Goal: Information Seeking & Learning: Learn about a topic

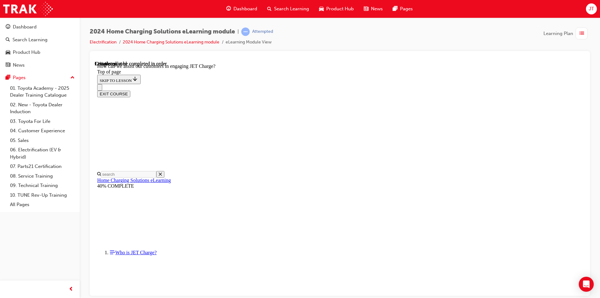
scroll to position [82, 0]
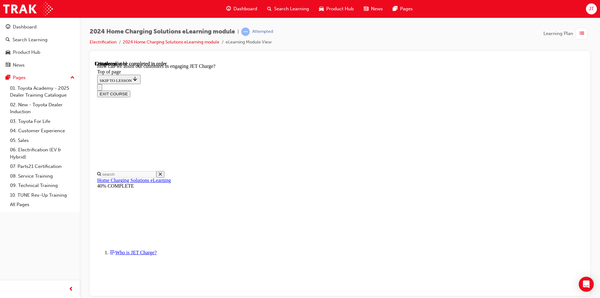
scroll to position [207, 0]
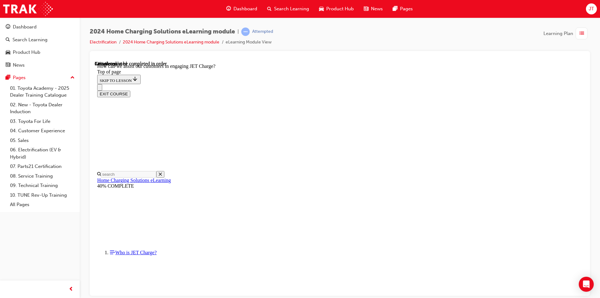
scroll to position [395, 0]
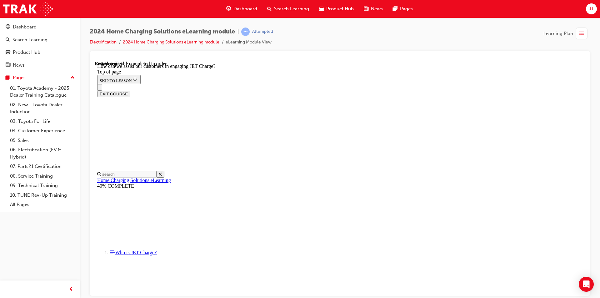
scroll to position [551, 0]
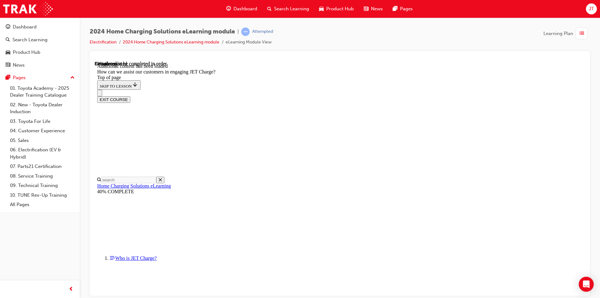
scroll to position [802, 0]
drag, startPoint x: 318, startPoint y: 192, endPoint x: 428, endPoint y: 192, distance: 110.1
drag, startPoint x: 422, startPoint y: 196, endPoint x: 412, endPoint y: 196, distance: 10.3
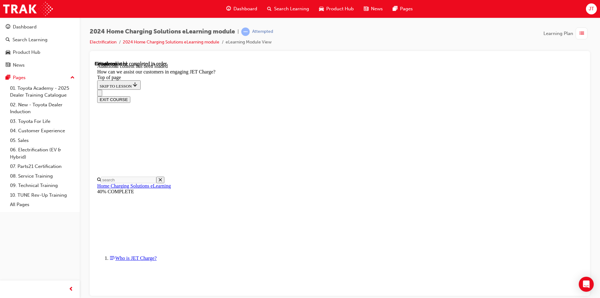
drag, startPoint x: 335, startPoint y: 223, endPoint x: 359, endPoint y: 161, distance: 66.1
drag, startPoint x: 312, startPoint y: 249, endPoint x: 337, endPoint y: 131, distance: 120.4
drag, startPoint x: 338, startPoint y: 254, endPoint x: 360, endPoint y: 253, distance: 22.3
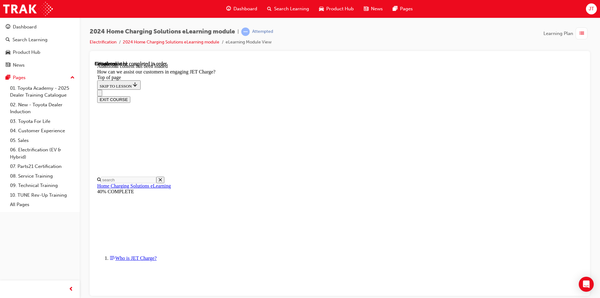
drag, startPoint x: 337, startPoint y: 226, endPoint x: 362, endPoint y: 227, distance: 25.0
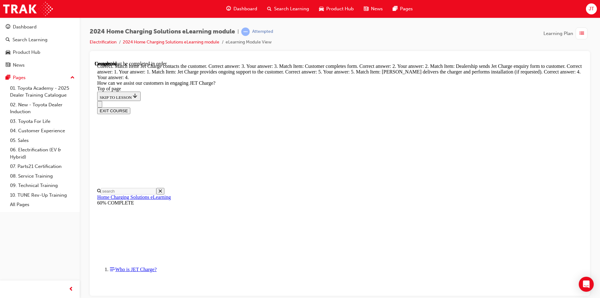
scroll to position [1088, 0]
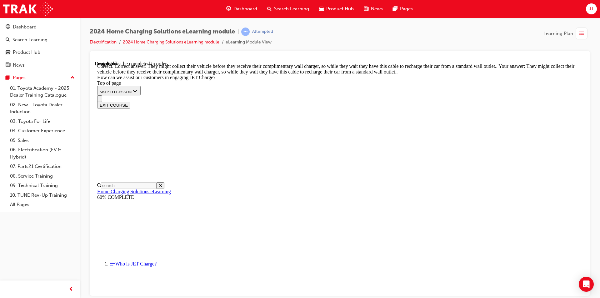
scroll to position [1163, 0]
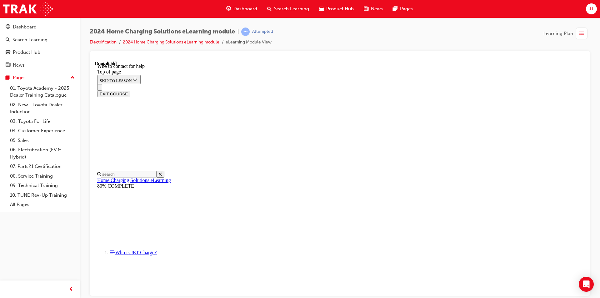
scroll to position [715, 0]
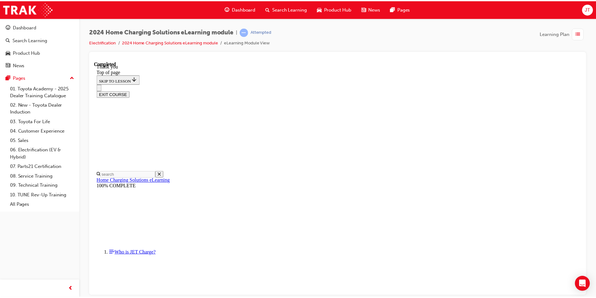
scroll to position [174, 0]
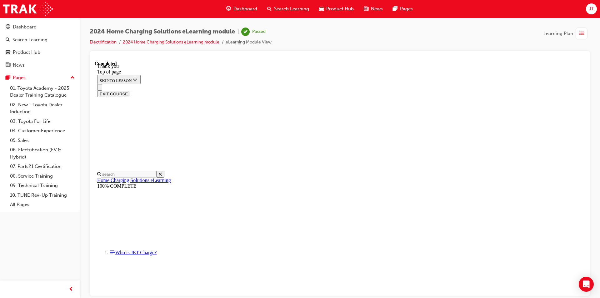
click at [130, 90] on button "EXIT COURSE" at bounding box center [113, 93] width 33 height 7
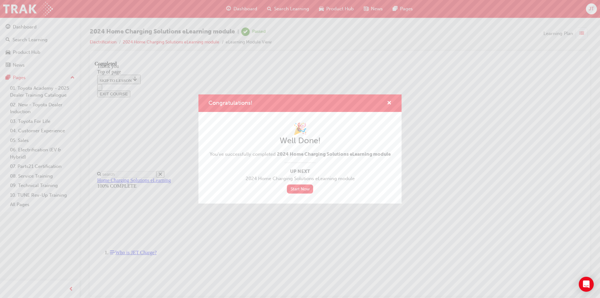
click at [392, 104] on div "Congratulations!" at bounding box center [300, 103] width 203 height 18
click at [390, 103] on span "cross-icon" at bounding box center [389, 104] width 5 height 6
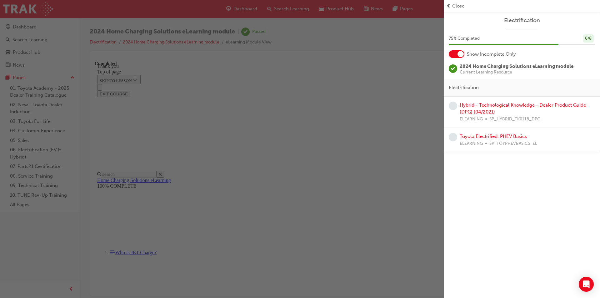
click at [508, 106] on link "Hybrid - Technological Knowledge - Dealer Product Guide (DPG) (04/2021)" at bounding box center [523, 108] width 126 height 13
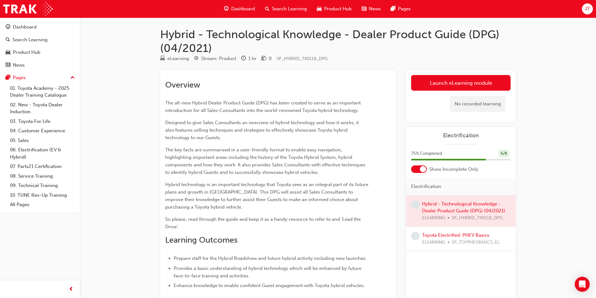
click at [590, 13] on div "JT" at bounding box center [587, 8] width 11 height 11
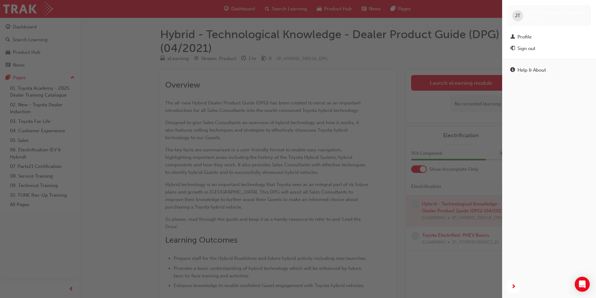
click at [421, 38] on div "button" at bounding box center [251, 149] width 502 height 298
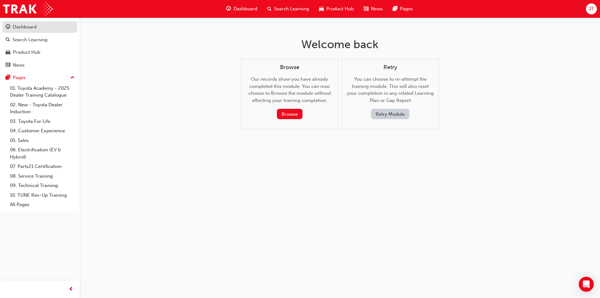
click at [26, 31] on link "Dashboard" at bounding box center [40, 27] width 75 height 12
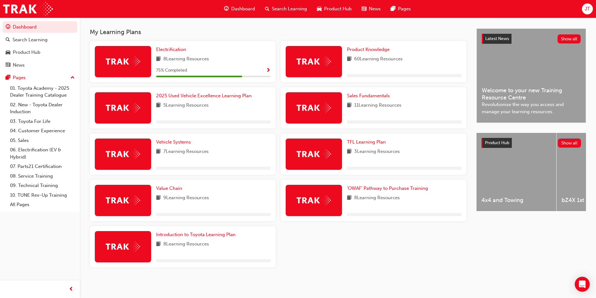
scroll to position [133, 0]
click at [176, 51] on span "Electrification" at bounding box center [171, 50] width 30 height 6
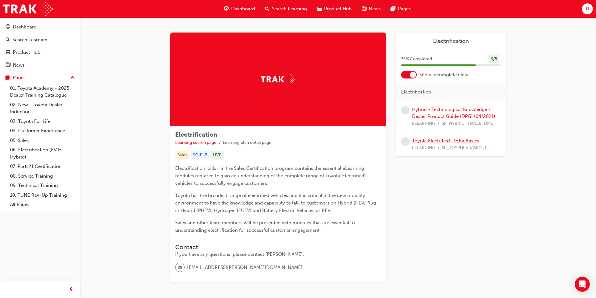
click at [441, 139] on link "Toyota Electrified: PHEV Basics" at bounding box center [445, 141] width 67 height 6
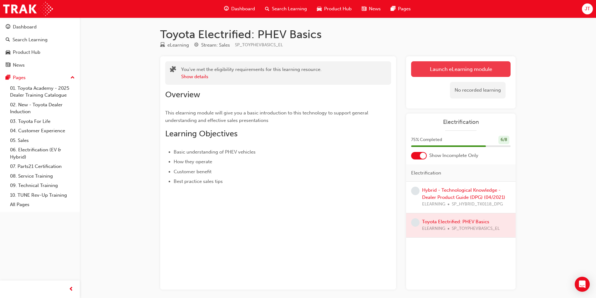
click at [430, 72] on link "Launch eLearning module" at bounding box center [460, 69] width 99 height 16
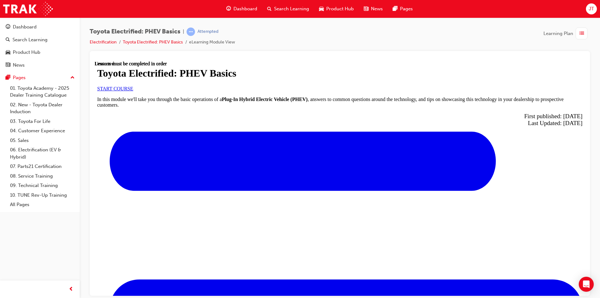
scroll to position [31, 0]
click at [133, 91] on span "START COURSE" at bounding box center [115, 88] width 36 height 5
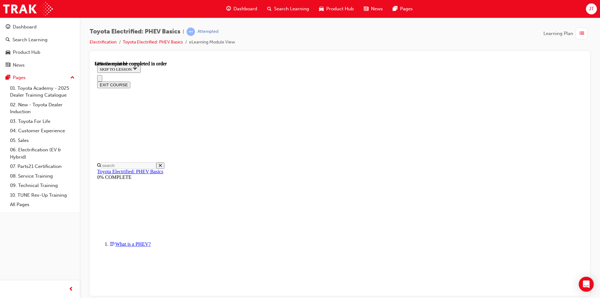
scroll to position [0, 0]
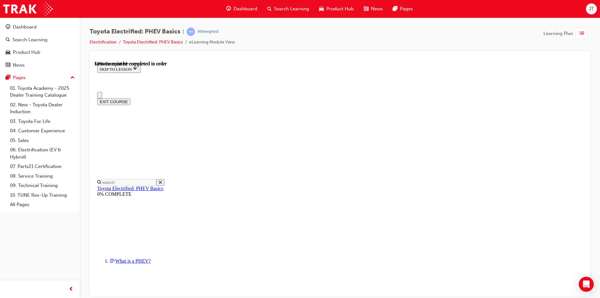
click at [130, 98] on button "EXIT COURSE" at bounding box center [113, 101] width 33 height 7
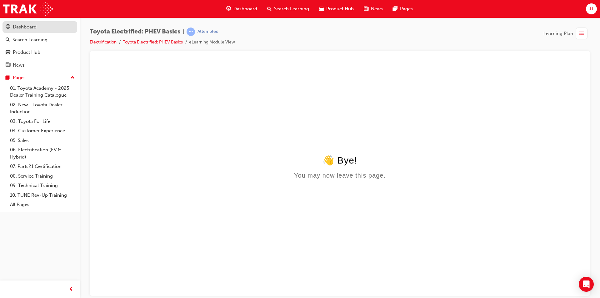
click at [36, 24] on div "Dashboard" at bounding box center [25, 26] width 24 height 7
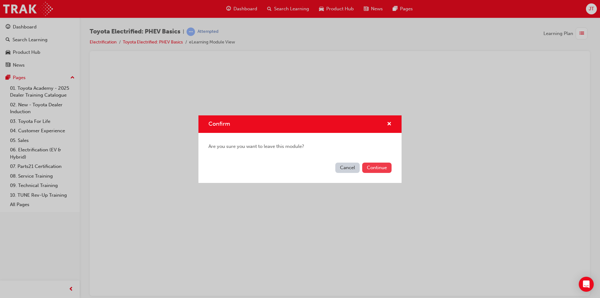
click at [377, 171] on button "Continue" at bounding box center [376, 168] width 29 height 10
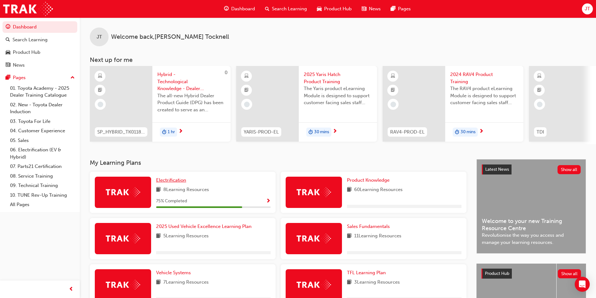
click at [168, 183] on span "Electrification" at bounding box center [171, 180] width 30 height 6
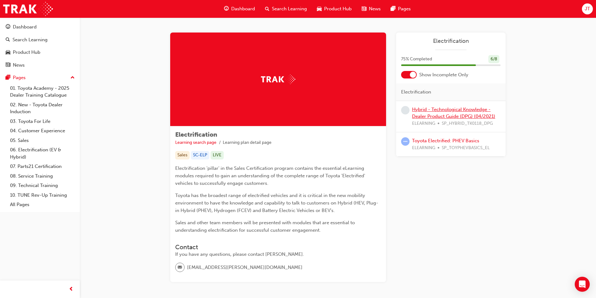
click at [462, 115] on link "Hybrid - Technological Knowledge - Dealer Product Guide (DPG) (04/2021)" at bounding box center [453, 113] width 83 height 13
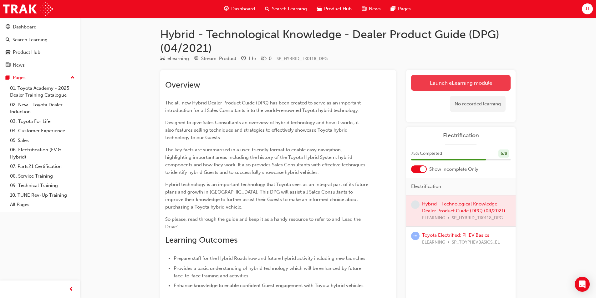
click at [446, 84] on link "Launch eLearning module" at bounding box center [460, 83] width 99 height 16
